Goal: Information Seeking & Learning: Learn about a topic

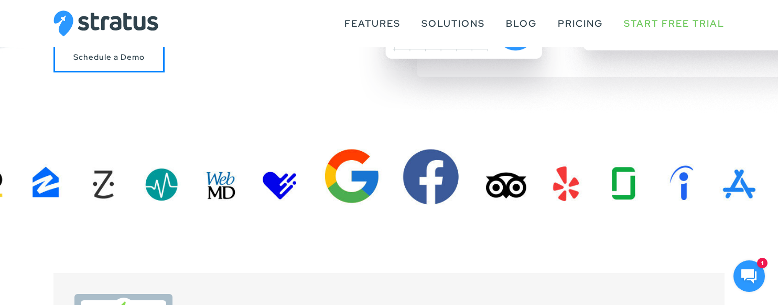
scroll to position [141, 0]
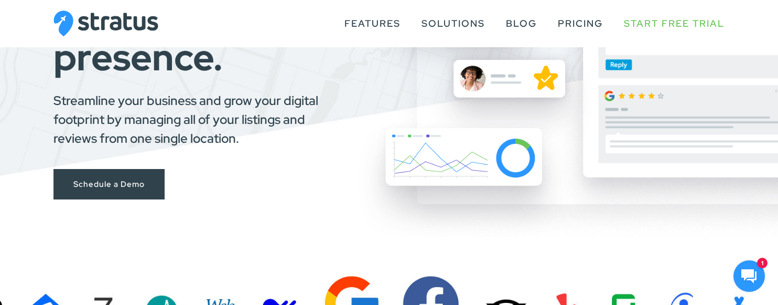
click at [94, 187] on link "Schedule a Demo" at bounding box center [108, 184] width 111 height 31
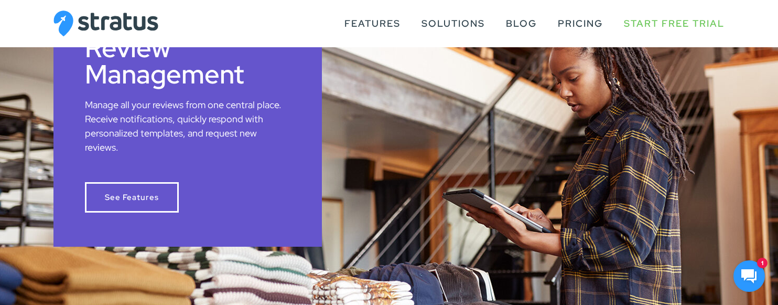
scroll to position [752, 0]
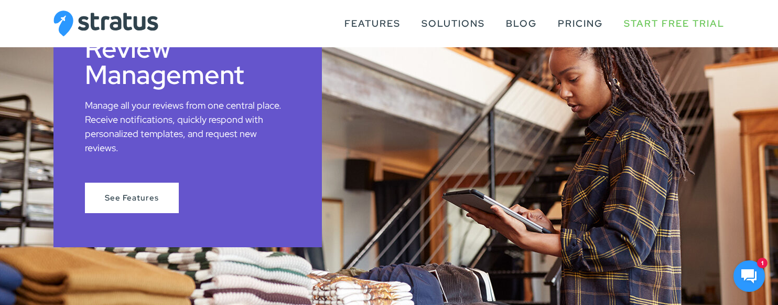
click at [157, 182] on link "See Features" at bounding box center [132, 197] width 94 height 31
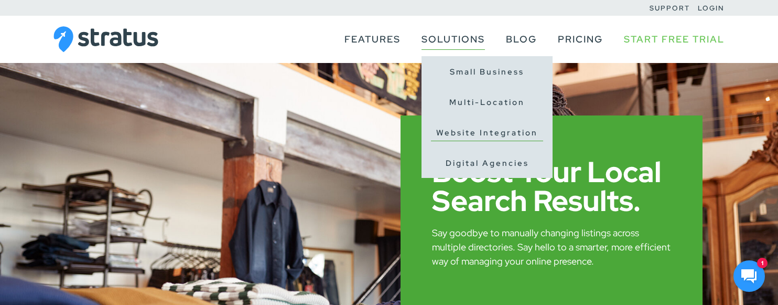
click at [478, 138] on link "Website Integration" at bounding box center [487, 133] width 112 height 16
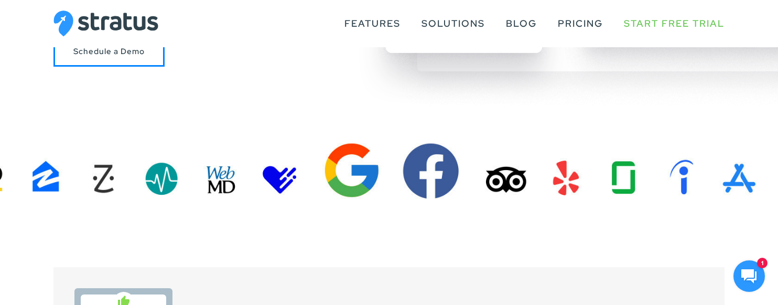
scroll to position [263, 0]
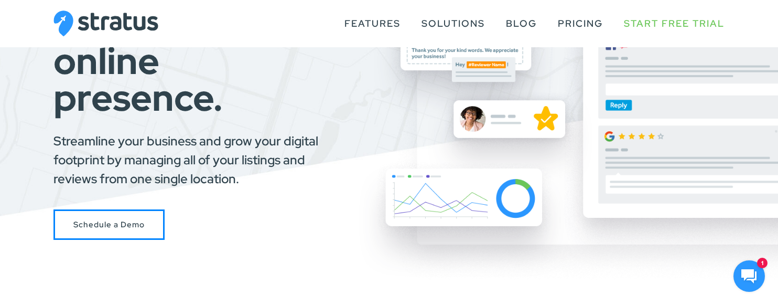
scroll to position [0, 0]
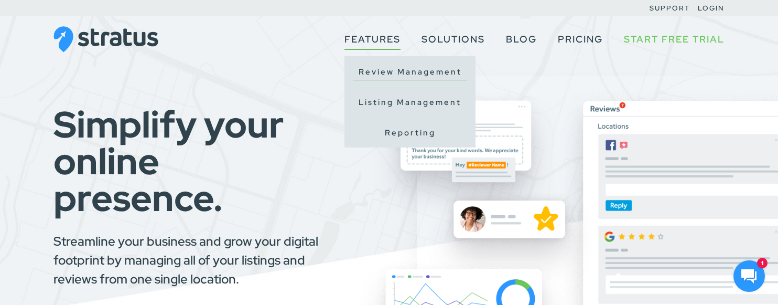
click at [382, 73] on link "Review Management" at bounding box center [410, 72] width 114 height 16
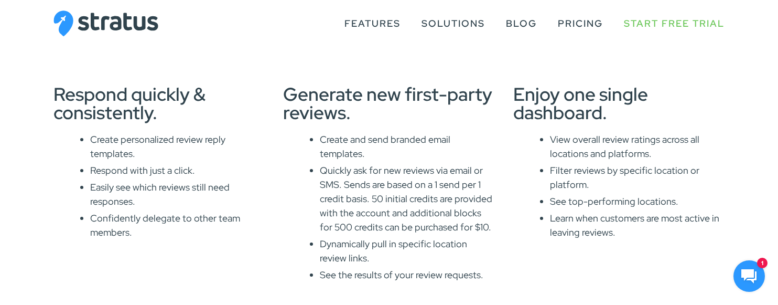
scroll to position [805, 0]
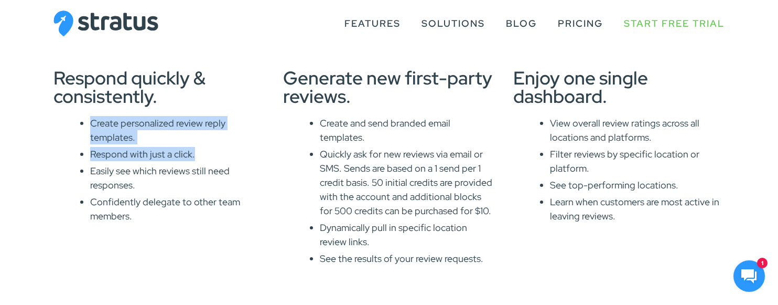
drag, startPoint x: 90, startPoint y: 123, endPoint x: 209, endPoint y: 159, distance: 123.9
click at [209, 159] on ul "Create personalized review reply templates. Respond with just a click. Easily s…" at bounding box center [177, 169] width 175 height 107
copy ul "Create personalized review reply templates. Respond with just a click."
